Goal: Task Accomplishment & Management: Manage account settings

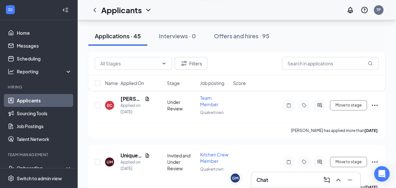
scroll to position [319, 0]
click at [372, 159] on icon "Ellipses" at bounding box center [375, 163] width 8 height 8
click at [129, 97] on div "Filters Name · Applied On Stage Job posting Score" at bounding box center [236, 74] width 297 height 45
click at [131, 100] on h5 "[PERSON_NAME][GEOGRAPHIC_DATA]" at bounding box center [131, 99] width 22 height 7
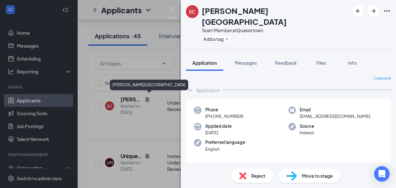
scroll to position [23, 0]
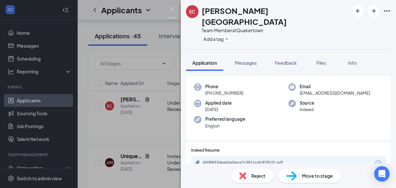
click at [256, 160] on div "4508833dea06a5eca7c381ccdc92fb32.pdf" at bounding box center [247, 163] width 104 height 6
click at [171, 10] on img at bounding box center [172, 12] width 8 height 13
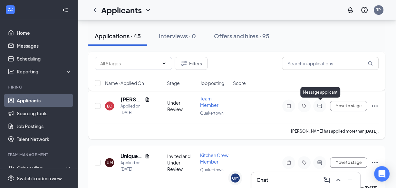
click at [318, 104] on icon "ActiveChat" at bounding box center [320, 105] width 8 height 5
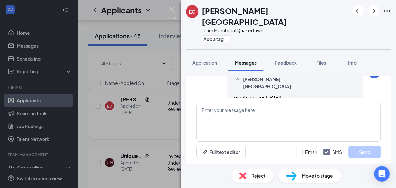
scroll to position [203, 0]
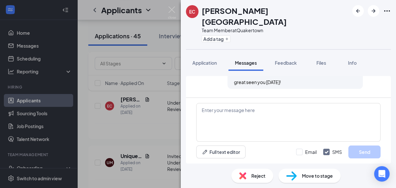
click at [168, 13] on img at bounding box center [172, 12] width 8 height 13
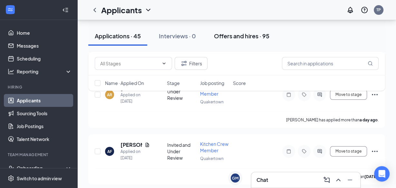
scroll to position [106, 0]
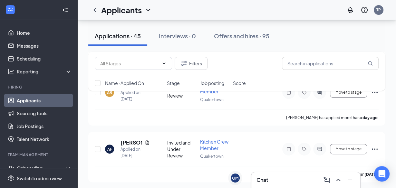
click at [239, 176] on div "GM" at bounding box center [235, 178] width 9 height 9
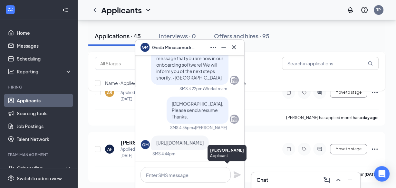
click at [203, 140] on span "[URL][DOMAIN_NAME]" at bounding box center [179, 143] width 47 height 6
click at [232, 47] on icon "Cross" at bounding box center [234, 47] width 8 height 8
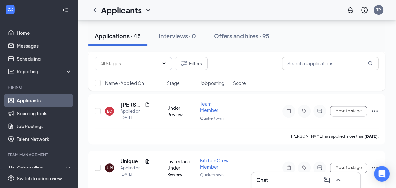
scroll to position [309, 0]
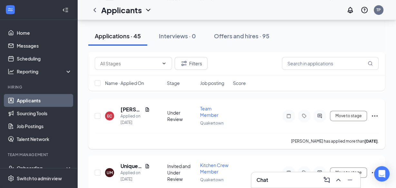
click at [128, 108] on h5 "[PERSON_NAME][GEOGRAPHIC_DATA]" at bounding box center [131, 109] width 22 height 7
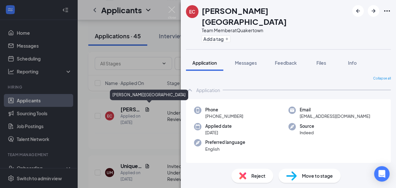
click at [313, 178] on span "Move to stage" at bounding box center [317, 175] width 31 height 7
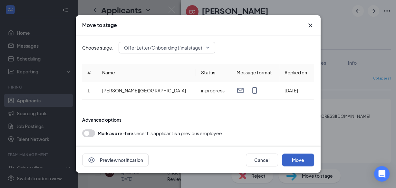
click at [298, 164] on button "Move" at bounding box center [298, 160] width 32 height 13
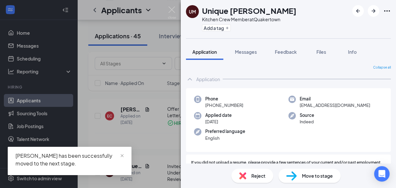
click at [170, 12] on img at bounding box center [172, 12] width 8 height 13
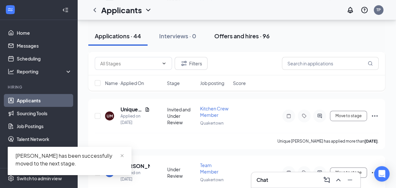
click at [248, 37] on div "Offers and hires · 96" at bounding box center [241, 36] width 55 height 8
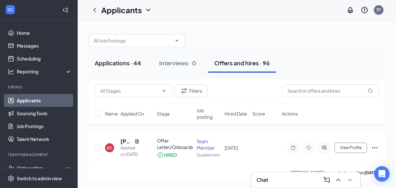
click at [112, 62] on div "Applications · 44" at bounding box center [118, 63] width 46 height 8
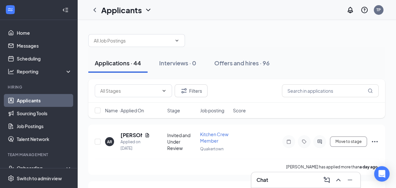
click at [112, 62] on div "Applications · 44" at bounding box center [118, 63] width 46 height 8
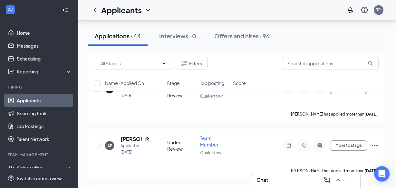
scroll to position [165, 0]
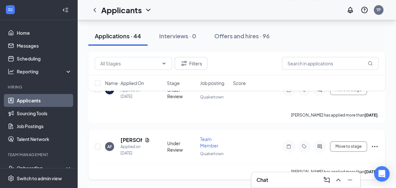
click at [128, 140] on h5 "[PERSON_NAME]" at bounding box center [131, 140] width 22 height 7
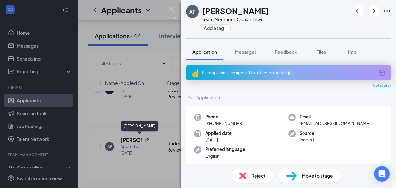
click at [301, 73] on div "This applicant also applied to 1 other job posting(s)" at bounding box center [287, 72] width 173 height 5
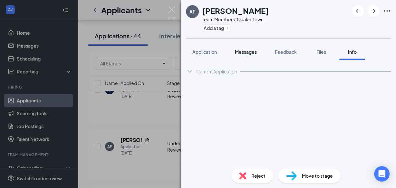
click at [249, 55] on button "Messages" at bounding box center [245, 52] width 35 height 16
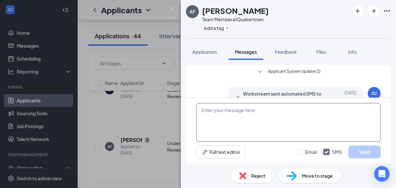
click at [241, 109] on textarea at bounding box center [288, 122] width 184 height 39
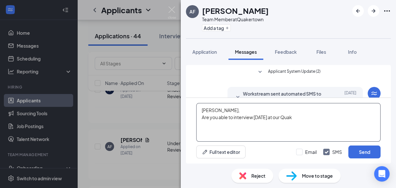
scroll to position [16, 0]
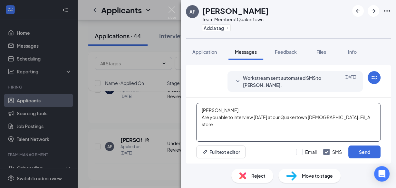
click at [278, 117] on textarea "[PERSON_NAME], Are you able to interview [DATE] at our Quakertown [DEMOGRAPHIC_…" at bounding box center [288, 122] width 184 height 39
click at [368, 118] on textarea "[PERSON_NAME], Are you able to interview [DATE] at 4pm at our Quakertown [DEMOG…" at bounding box center [288, 122] width 184 height 39
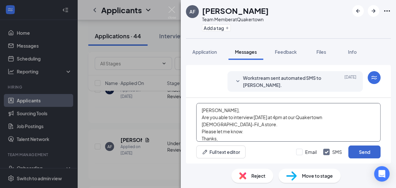
type textarea "[PERSON_NAME], Are you able to interview [DATE] at 4pm at our Quakertown [DEMOG…"
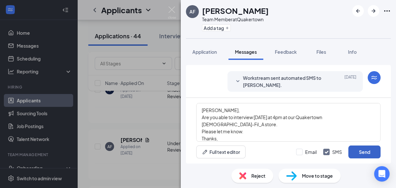
click at [361, 152] on button "Send" at bounding box center [364, 152] width 32 height 13
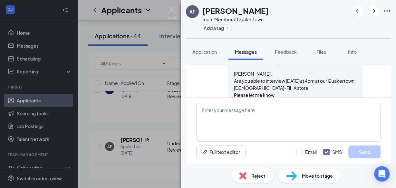
scroll to position [86, 0]
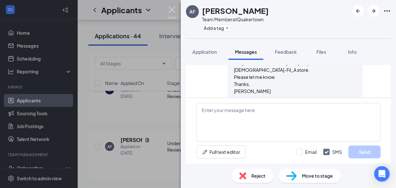
click at [169, 9] on img at bounding box center [172, 12] width 8 height 13
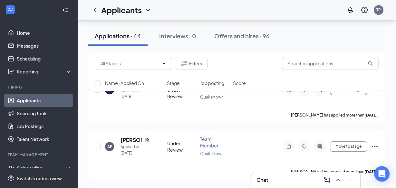
click at [131, 35] on div "Applications · 44" at bounding box center [118, 36] width 46 height 8
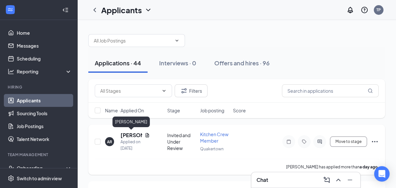
click at [132, 135] on h5 "[PERSON_NAME]" at bounding box center [131, 135] width 22 height 7
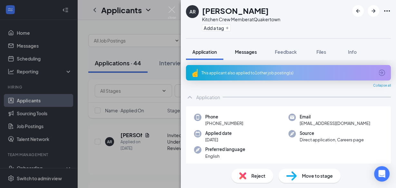
click at [250, 52] on span "Messages" at bounding box center [246, 52] width 22 height 6
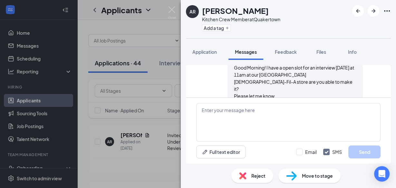
scroll to position [109, 0]
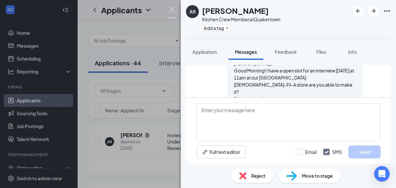
click at [172, 11] on img at bounding box center [172, 12] width 8 height 13
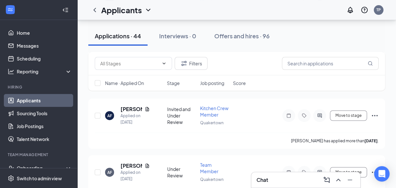
scroll to position [139, 0]
click at [127, 105] on h5 "[PERSON_NAME]" at bounding box center [131, 108] width 22 height 7
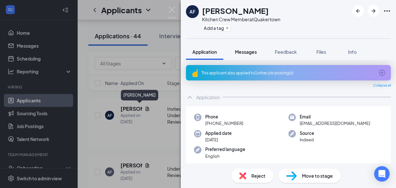
click at [250, 55] on div "Messages" at bounding box center [246, 52] width 22 height 6
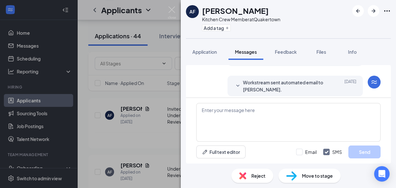
scroll to position [46, 0]
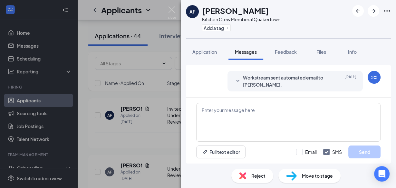
click at [172, 11] on img at bounding box center [172, 12] width 8 height 13
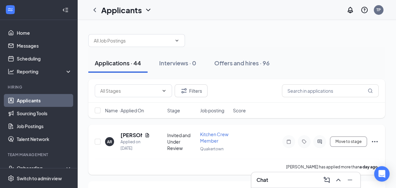
click at [132, 135] on h5 "[PERSON_NAME]" at bounding box center [131, 135] width 22 height 7
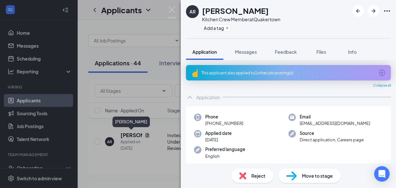
click at [285, 74] on div "This applicant also applied to 1 other job posting(s)" at bounding box center [287, 72] width 173 height 5
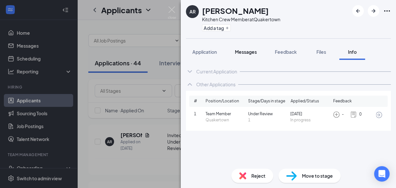
click at [253, 52] on span "Messages" at bounding box center [246, 52] width 22 height 6
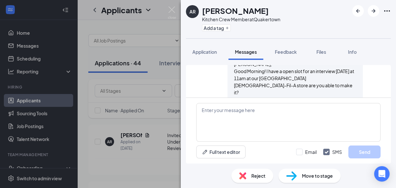
scroll to position [107, 0]
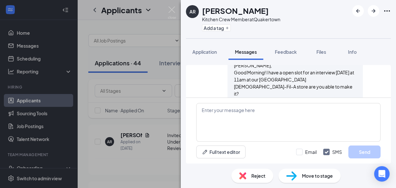
click at [171, 10] on img at bounding box center [172, 12] width 8 height 13
